Goal: Communication & Community: Answer question/provide support

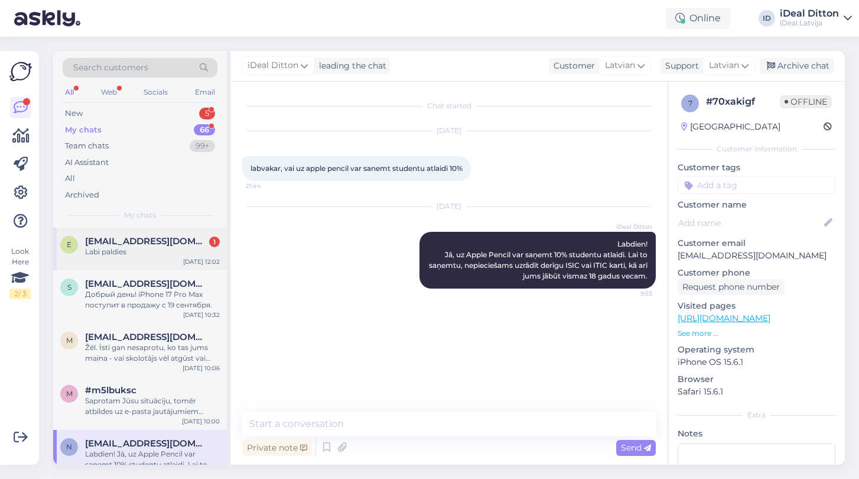
click at [175, 250] on div "Labi paldies" at bounding box center [152, 251] width 135 height 11
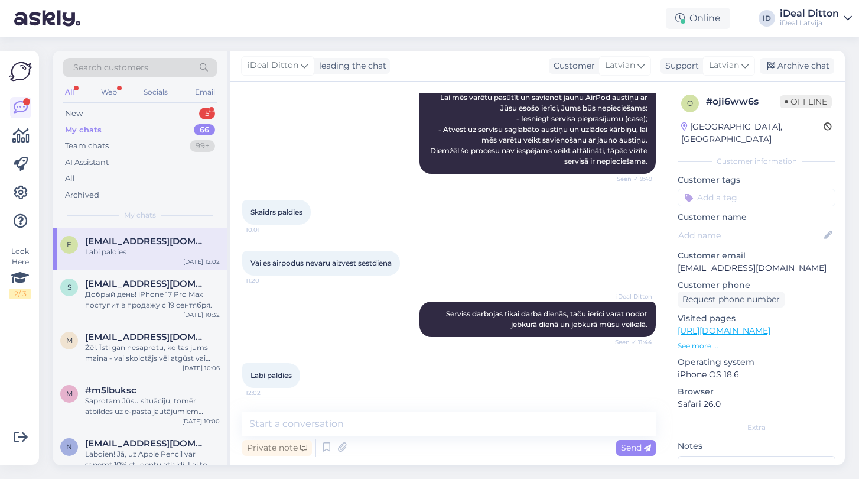
scroll to position [205, 0]
click at [126, 119] on div "New 5" at bounding box center [140, 113] width 155 height 17
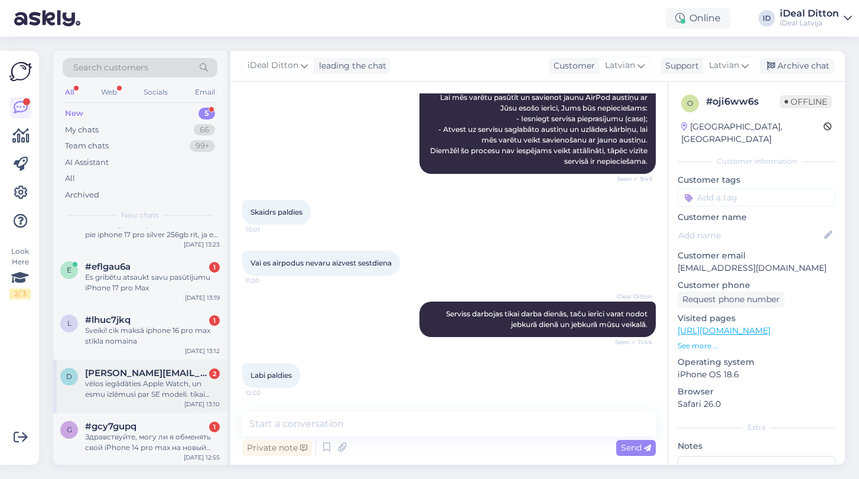
scroll to position [27, 0]
click at [147, 435] on div "Здравствуйте, могу ли я обменять свой iPhone 14 pro max на новый iPhone 17 Pro,…" at bounding box center [152, 442] width 135 height 21
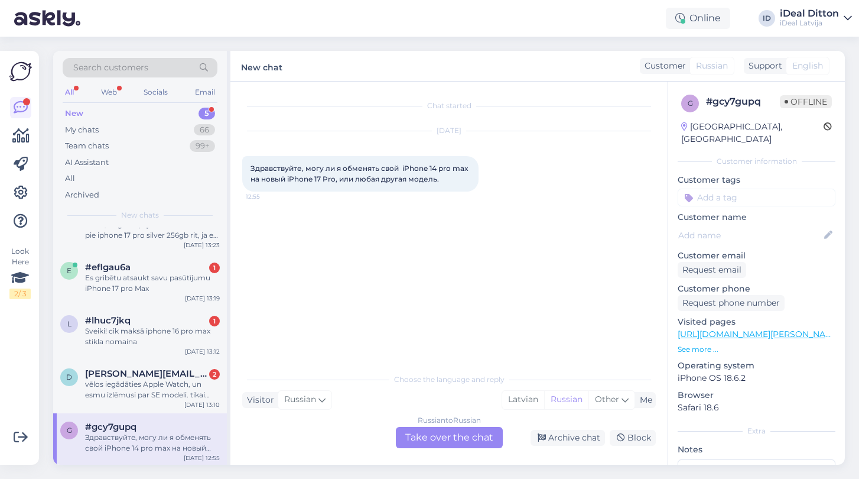
click at [443, 444] on div "Russian to Russian Take over the chat" at bounding box center [449, 437] width 107 height 21
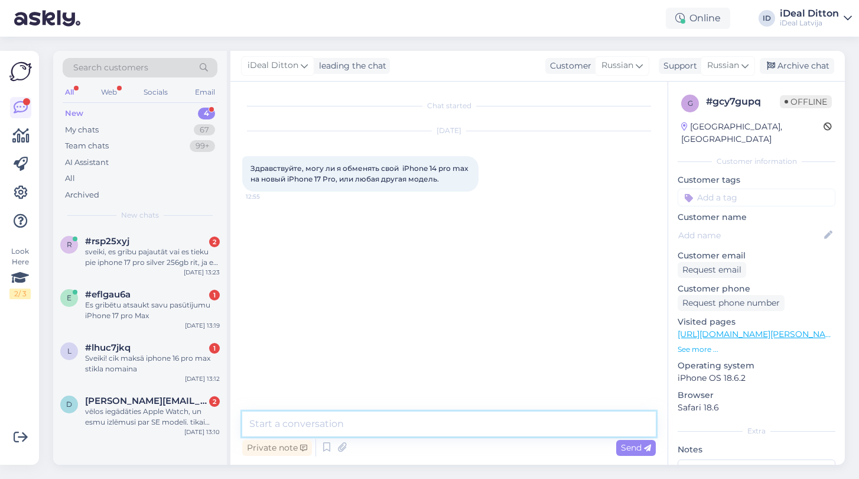
click at [423, 432] on textarea at bounding box center [449, 423] width 414 height 25
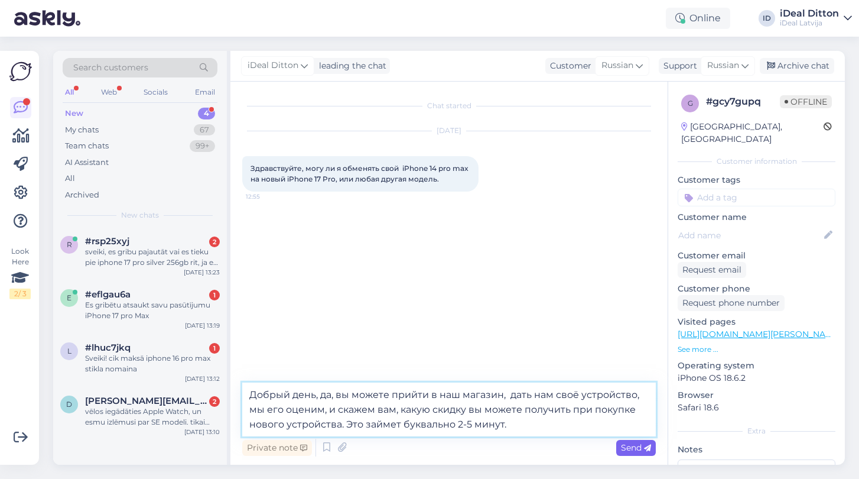
type textarea "Добрый день, да, вы можете прийти в наш магазин, дать нам своё устройство, мы е…"
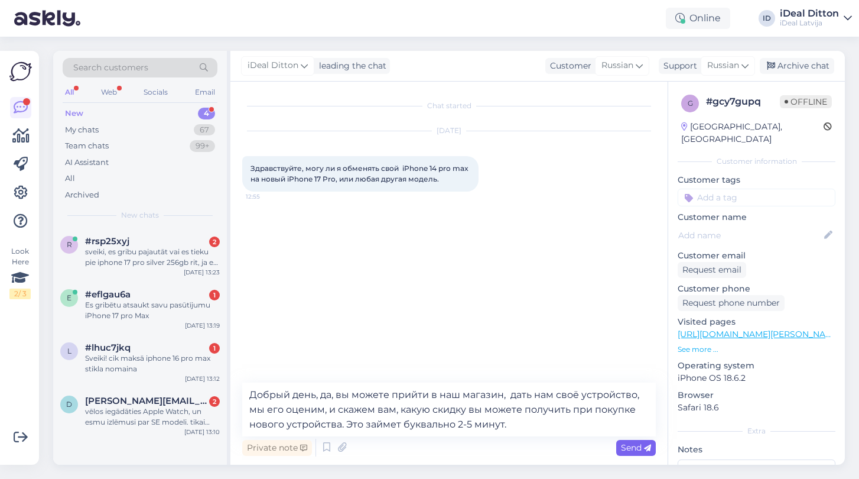
click at [639, 447] on span "Send" at bounding box center [636, 447] width 30 height 11
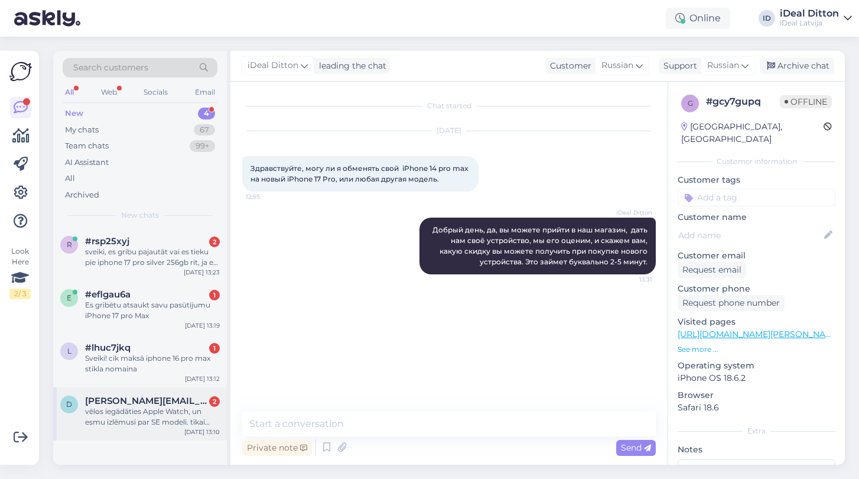
click at [178, 400] on span "[PERSON_NAME][EMAIL_ADDRESS][DOMAIN_NAME]" at bounding box center [146, 400] width 123 height 11
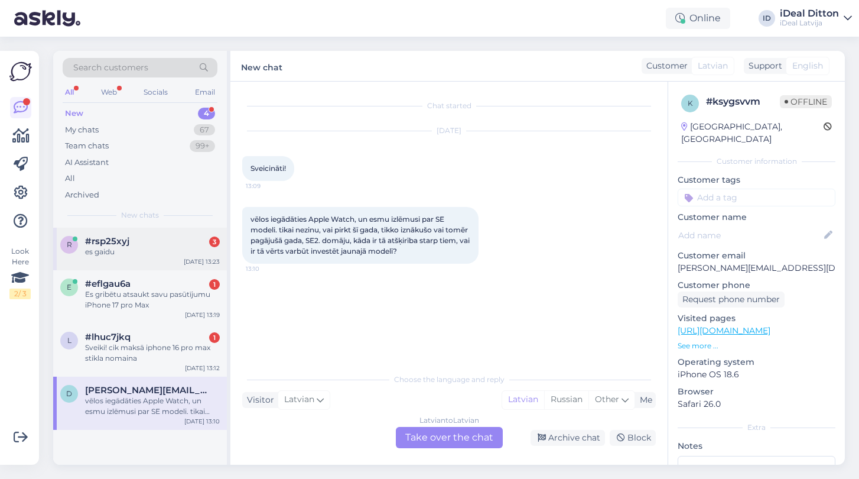
click at [176, 263] on div "r #rsp25xyj 3 es gaidu [DATE] 13:23" at bounding box center [140, 249] width 174 height 43
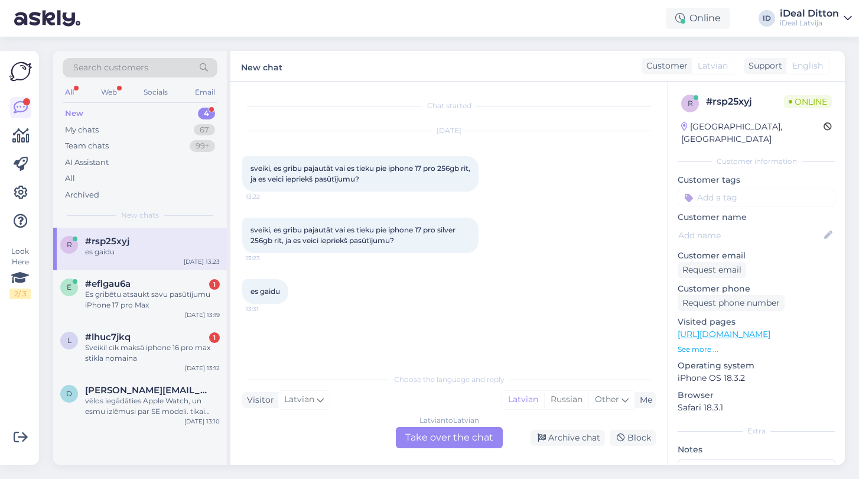
click at [443, 442] on div "Latvian to Latvian Take over the chat" at bounding box center [449, 437] width 107 height 21
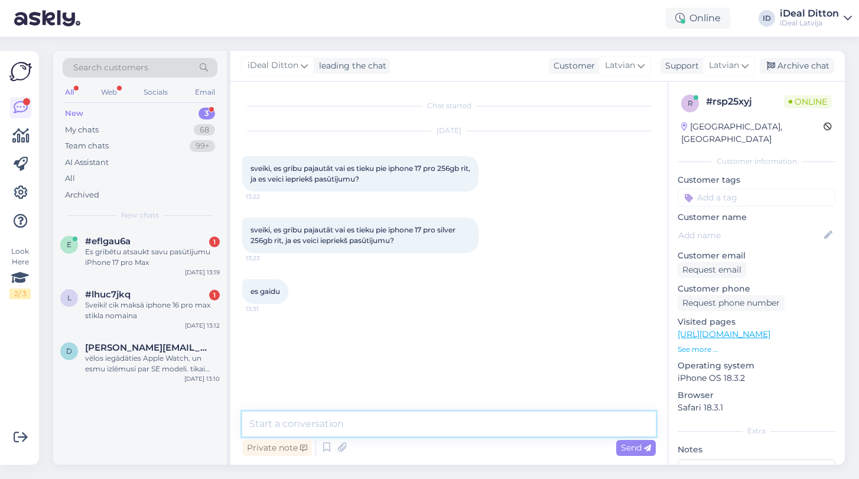
click at [433, 427] on textarea at bounding box center [449, 423] width 414 height 25
click at [433, 427] on textarea "Labdien!" at bounding box center [449, 423] width 414 height 25
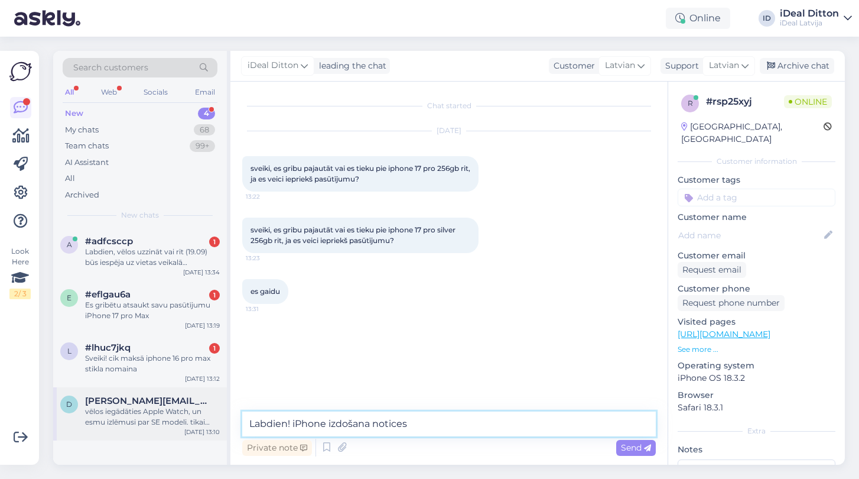
drag, startPoint x: 468, startPoint y: 429, endPoint x: 223, endPoint y: 398, distance: 246.6
click at [223, 398] on div "Search customers All Web Socials Email New 4 My chats 68 Team chats 99+ AI Assi…" at bounding box center [449, 258] width 792 height 414
paste textarea "Jaunie iPhone tiks izsniegti klientiem pēc rindas secības. Mēs ar Jums sazināsi…"
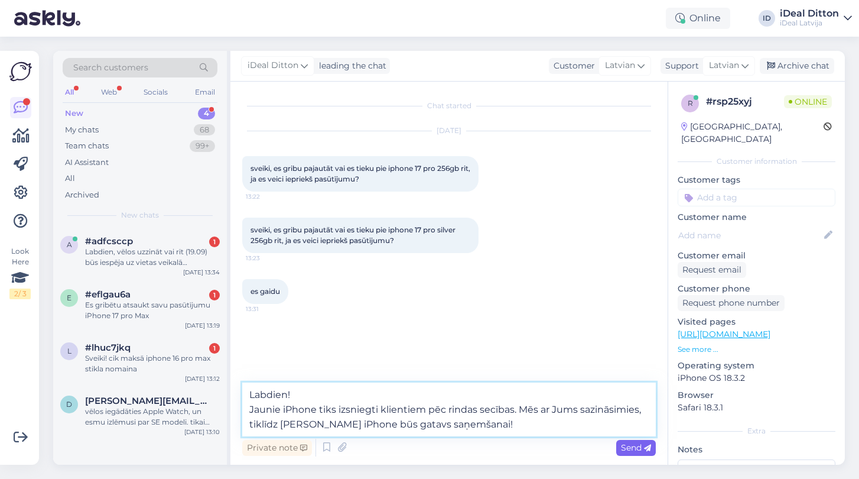
type textarea "Labdien! Jaunie iPhone tiks izsniegti klientiem pēc rindas secības. Mēs ar Jums…"
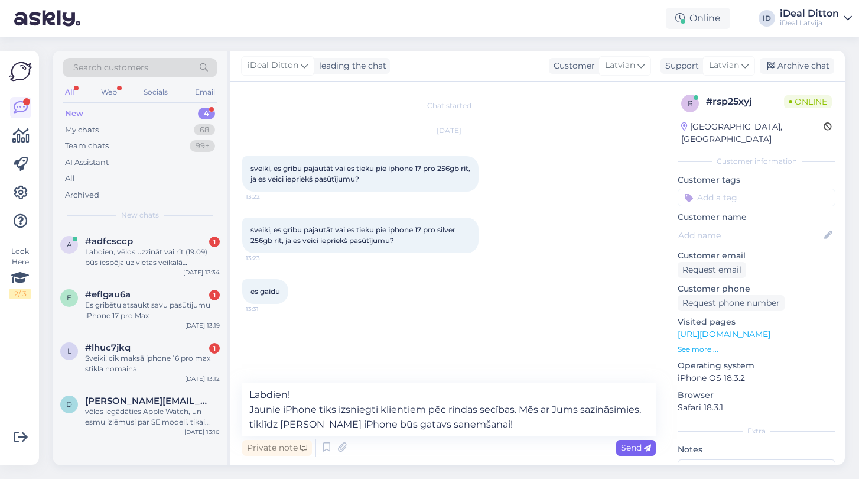
click at [629, 446] on span "Send" at bounding box center [636, 447] width 30 height 11
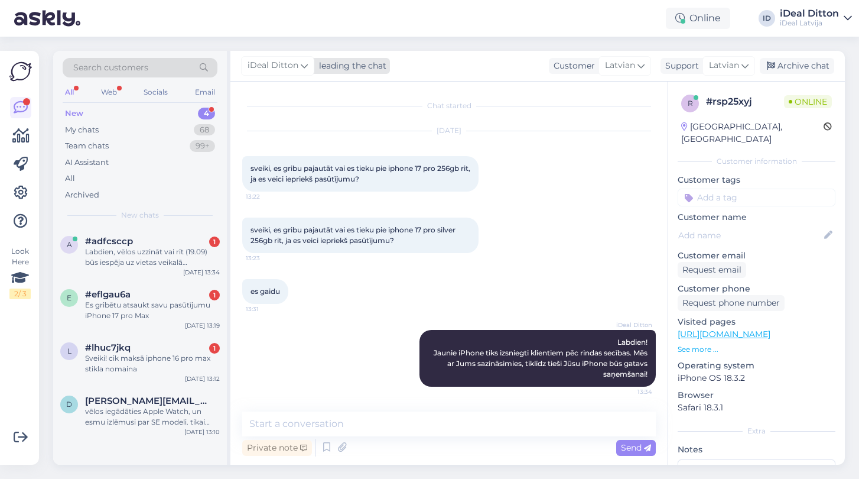
click at [302, 68] on icon at bounding box center [304, 65] width 7 height 13
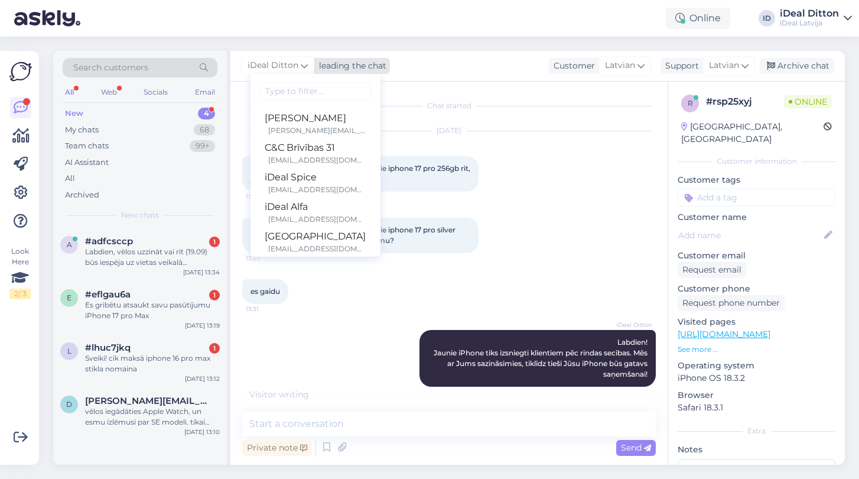
click at [302, 67] on icon at bounding box center [304, 65] width 7 height 13
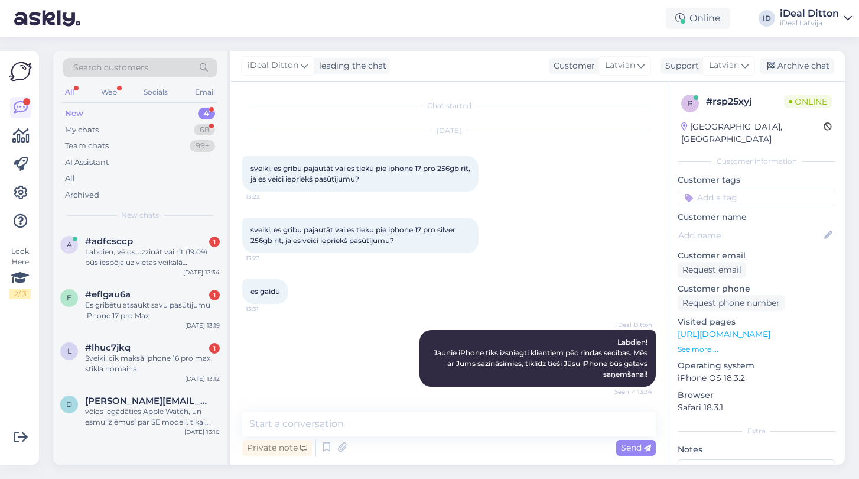
scroll to position [50, 0]
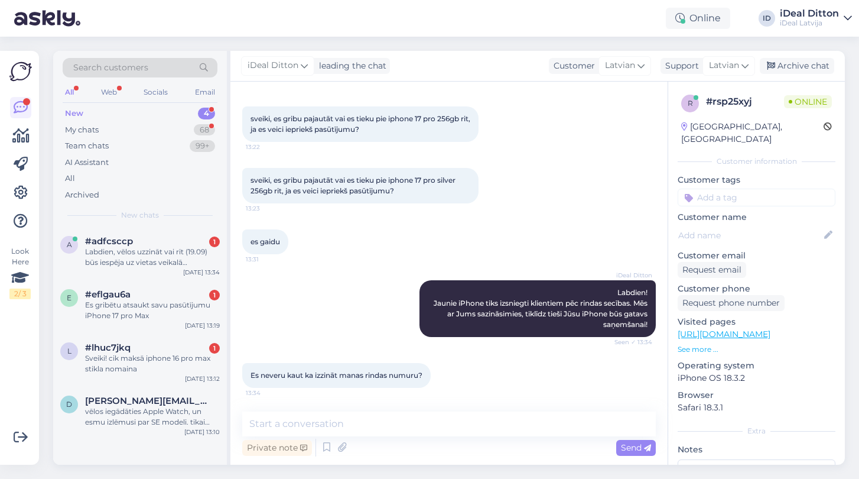
click at [320, 208] on div "sveiki, es gribu pajautāt vai es tieku pie iphone 17 pro silver 256gb rit, ja e…" at bounding box center [449, 185] width 414 height 61
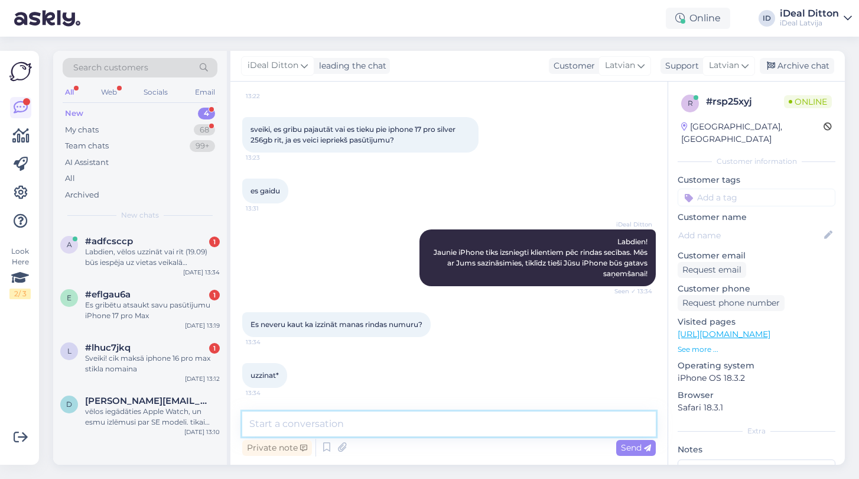
click at [319, 420] on textarea at bounding box center [449, 423] width 414 height 25
